Goal: Information Seeking & Learning: Learn about a topic

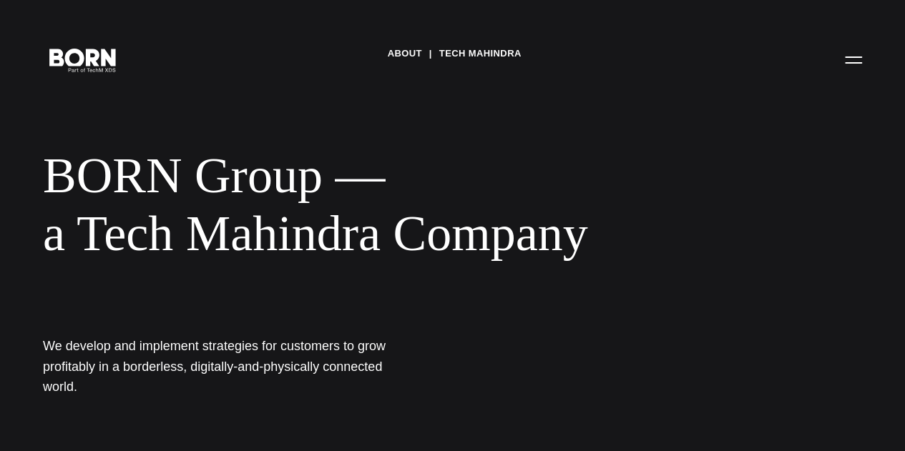
click at [836, 74] on button "Primary Menu" at bounding box center [853, 59] width 34 height 30
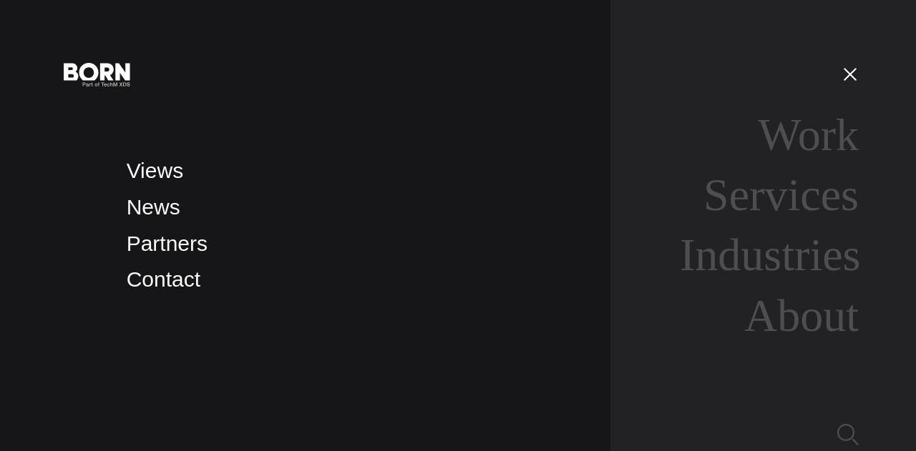
click at [802, 195] on link "Services" at bounding box center [780, 195] width 155 height 51
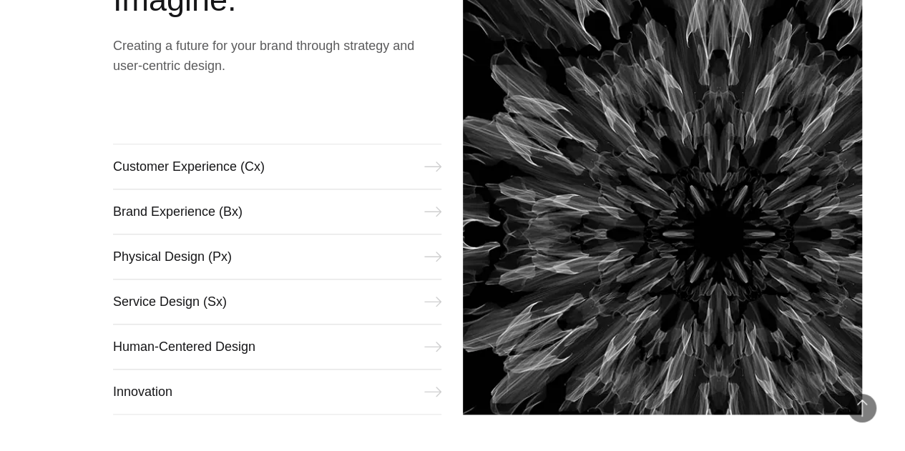
scroll to position [572, 0]
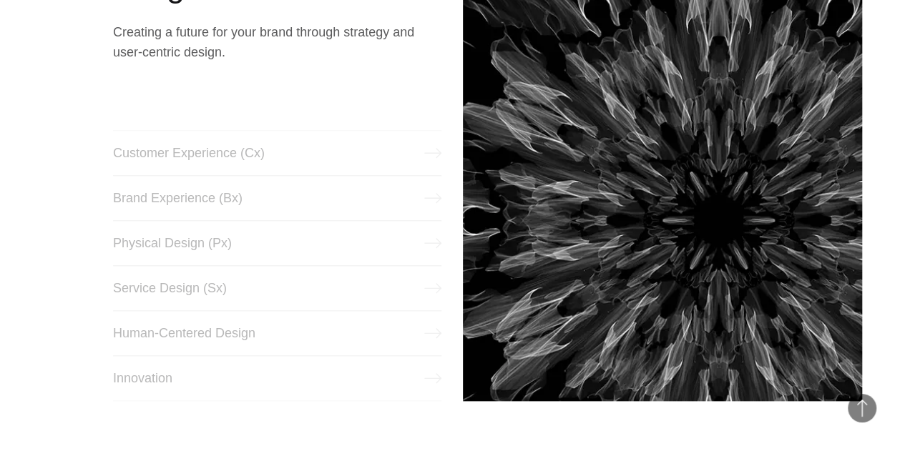
click at [438, 336] on link "Human-Centered Design" at bounding box center [277, 333] width 329 height 46
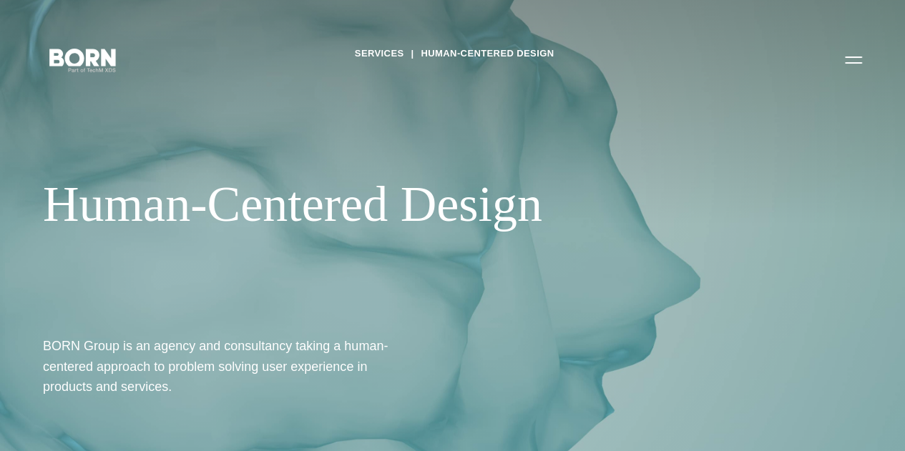
click at [836, 74] on button "Primary Menu" at bounding box center [853, 59] width 34 height 30
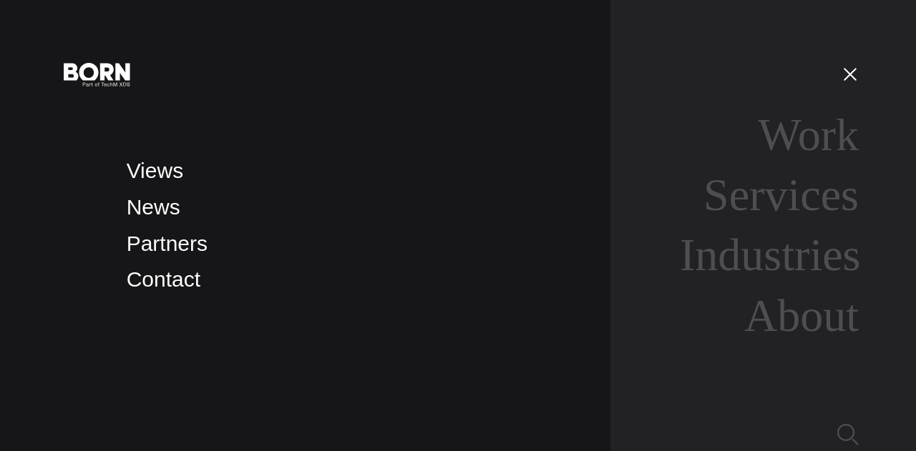
click at [780, 202] on link "Services" at bounding box center [780, 195] width 155 height 51
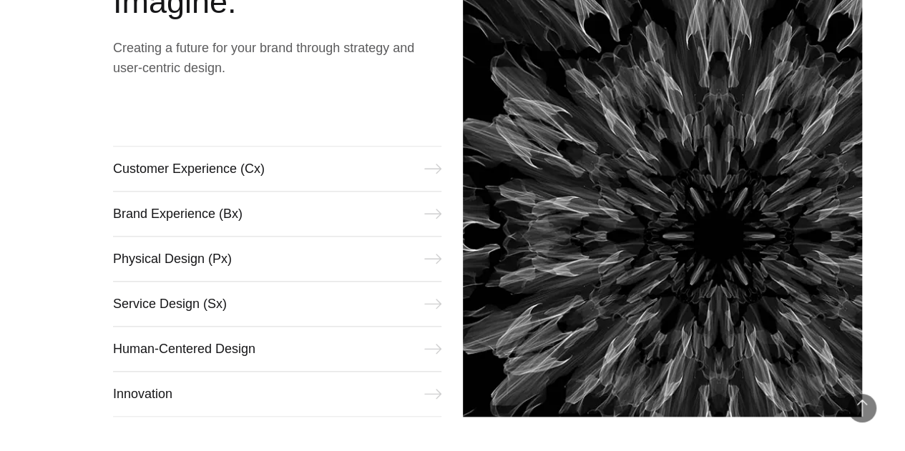
scroll to position [644, 0]
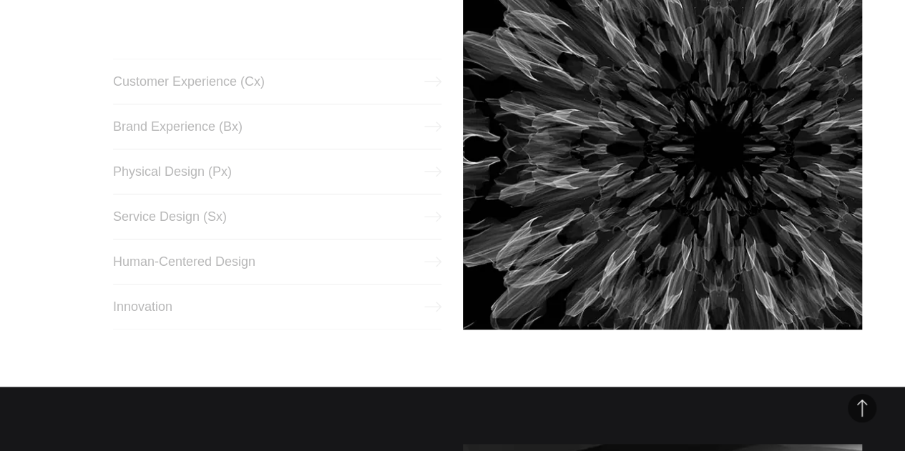
click at [434, 173] on link "Physical Design (Px)" at bounding box center [277, 172] width 329 height 46
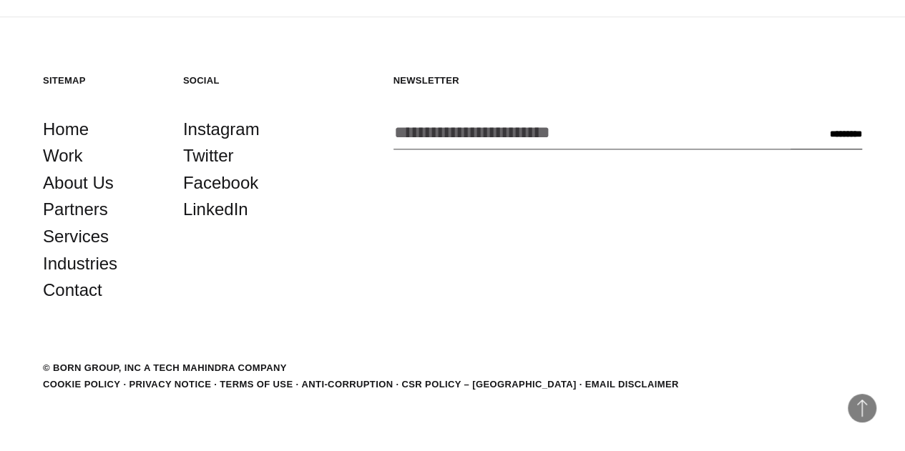
scroll to position [3428, 0]
